Goal: Information Seeking & Learning: Learn about a topic

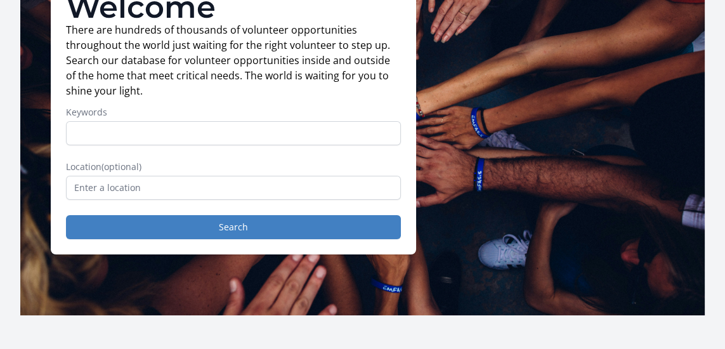
scroll to position [127, 0]
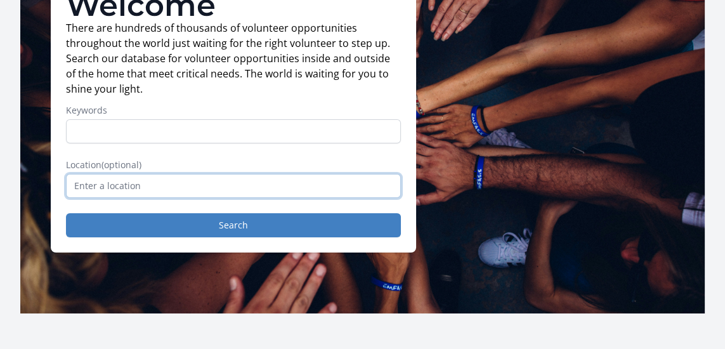
click at [94, 189] on input "text" at bounding box center [233, 186] width 335 height 24
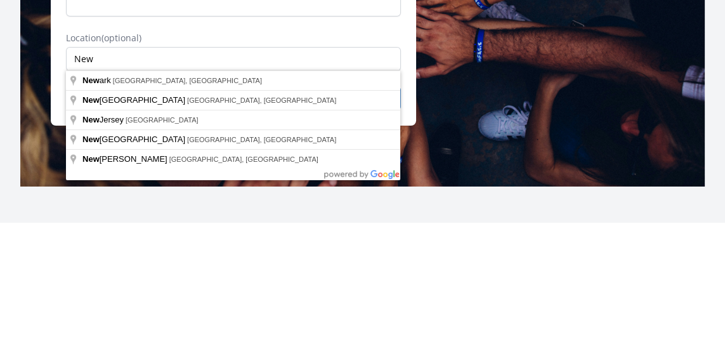
type input "[GEOGRAPHIC_DATA], [GEOGRAPHIC_DATA], [GEOGRAPHIC_DATA]"
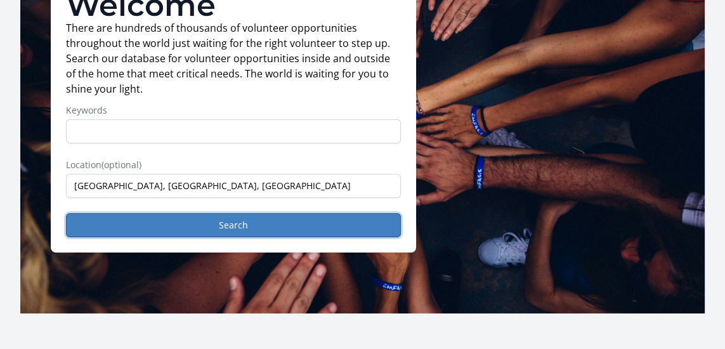
click at [150, 229] on button "Search" at bounding box center [233, 225] width 335 height 24
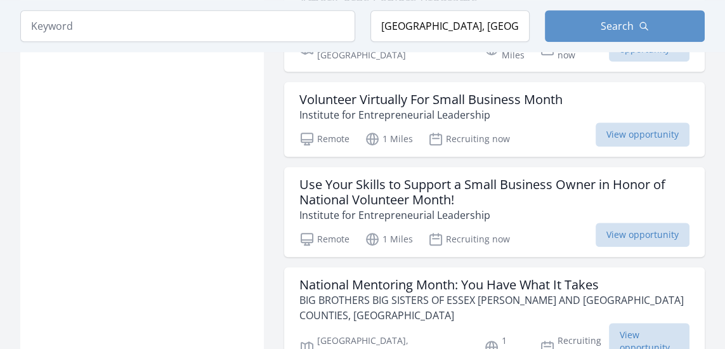
scroll to position [1182, 0]
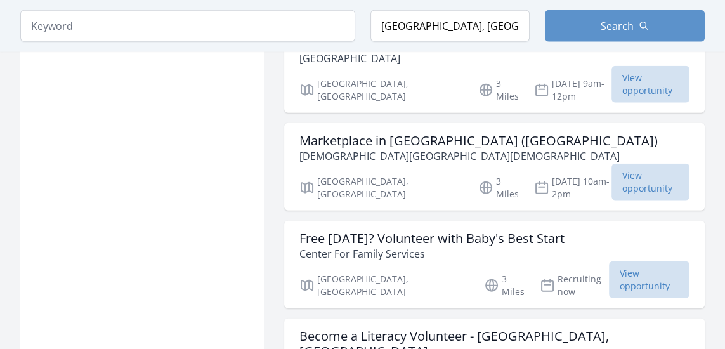
scroll to position [3271, 0]
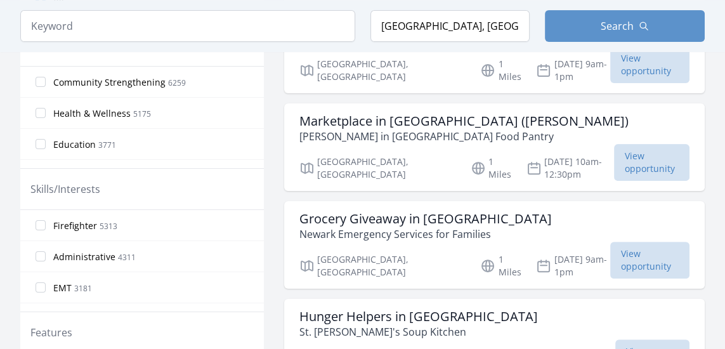
scroll to position [478, 0]
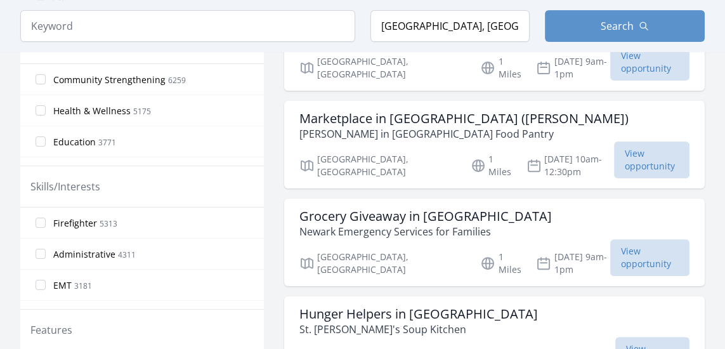
click at [624, 337] on span "View opportunity" at bounding box center [652, 355] width 74 height 37
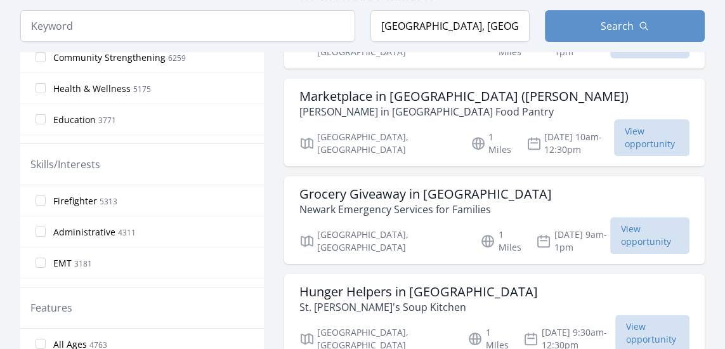
scroll to position [519, 0]
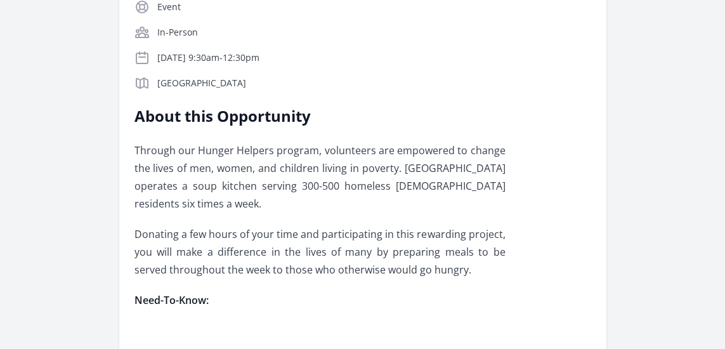
scroll to position [294, 0]
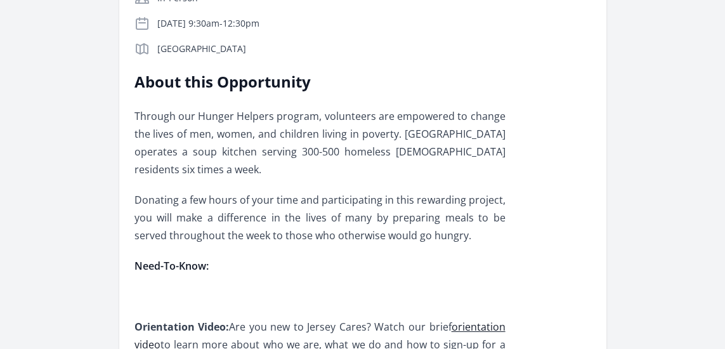
scroll to position [335, 0]
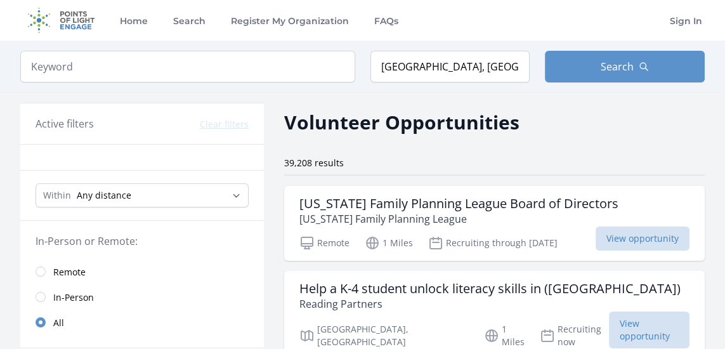
click at [652, 237] on span "View opportunity" at bounding box center [642, 238] width 94 height 24
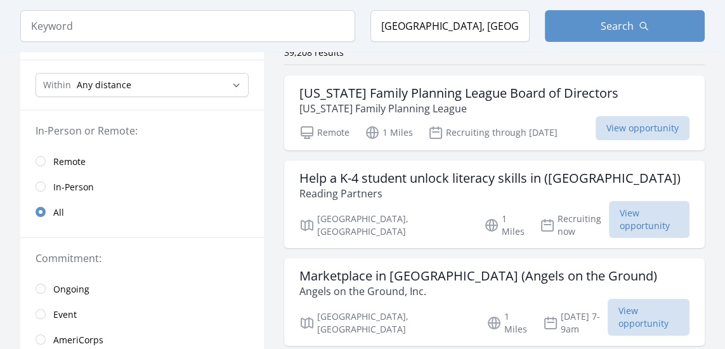
scroll to position [113, 0]
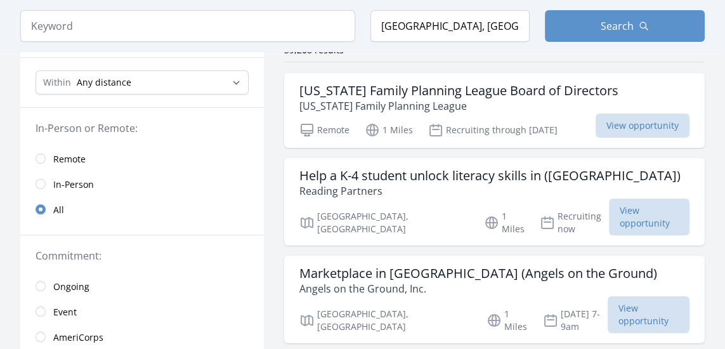
click at [326, 198] on div "Help a K-4 student unlock literacy skills in (Greater Newark) Reading Partners …" at bounding box center [494, 201] width 420 height 87
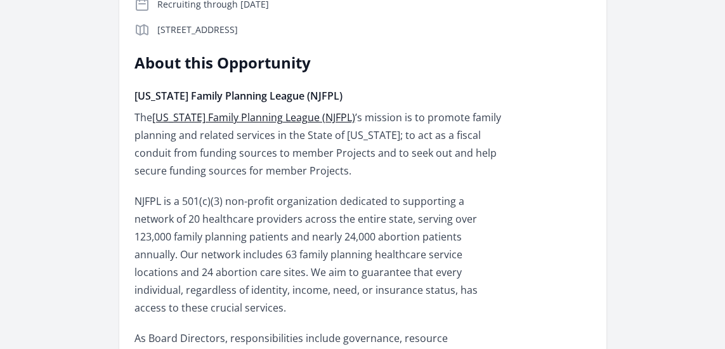
scroll to position [337, 0]
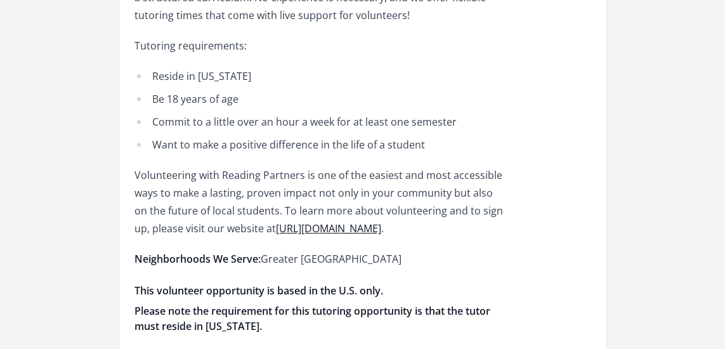
scroll to position [619, 0]
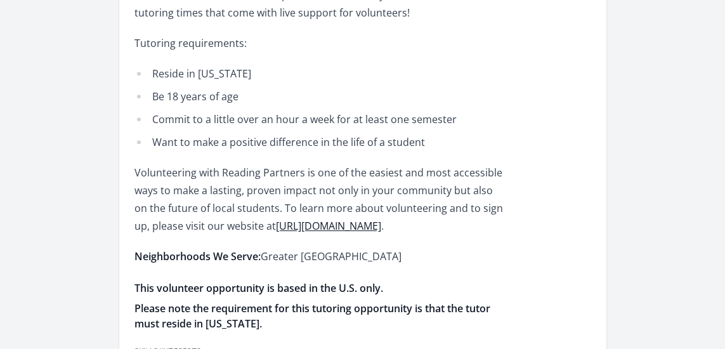
click at [321, 219] on link "[URL][DOMAIN_NAME]" at bounding box center [328, 226] width 105 height 14
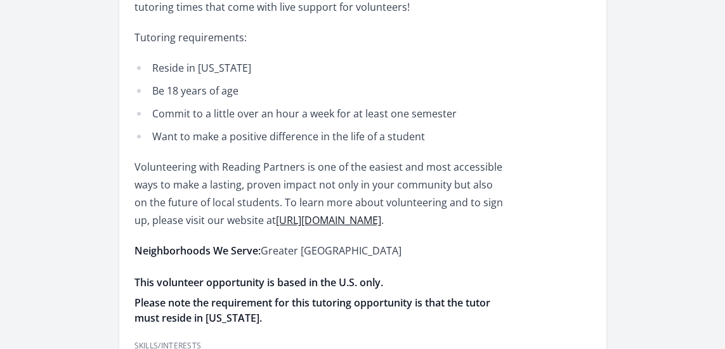
scroll to position [660, 0]
